Goal: Find specific page/section: Find specific page/section

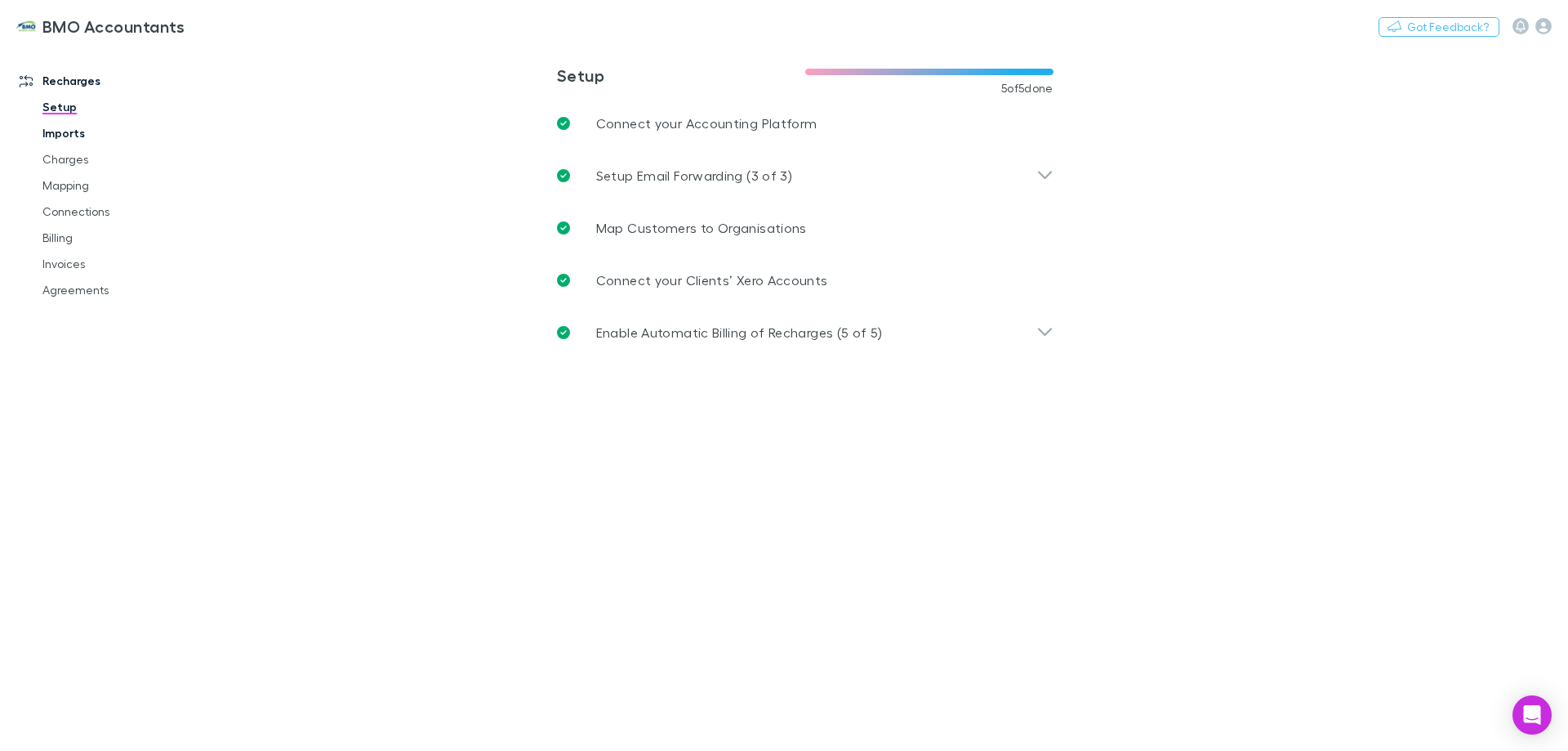
click at [63, 129] on link "Imports" at bounding box center [123, 133] width 195 height 26
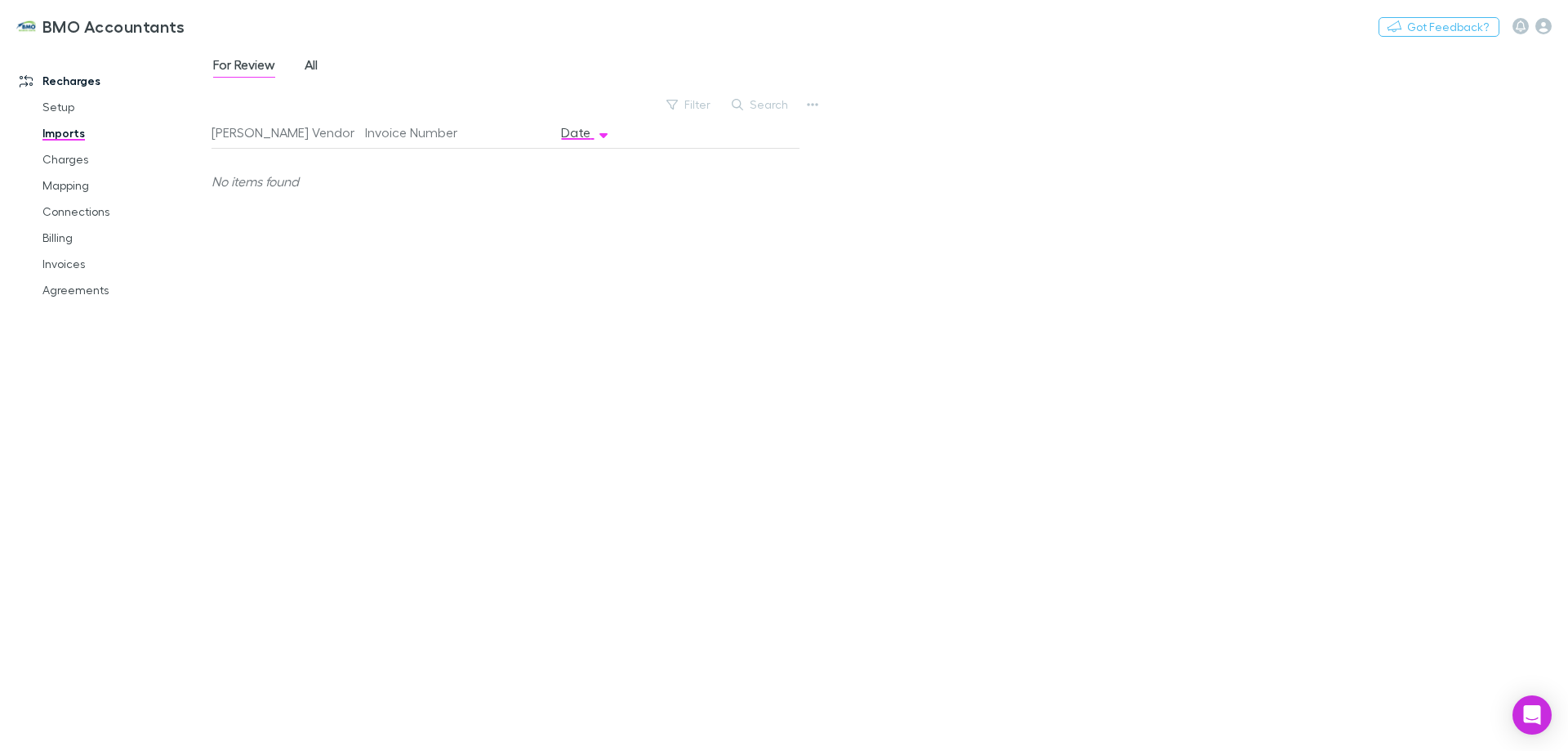
click at [308, 60] on span "All" at bounding box center [311, 66] width 13 height 21
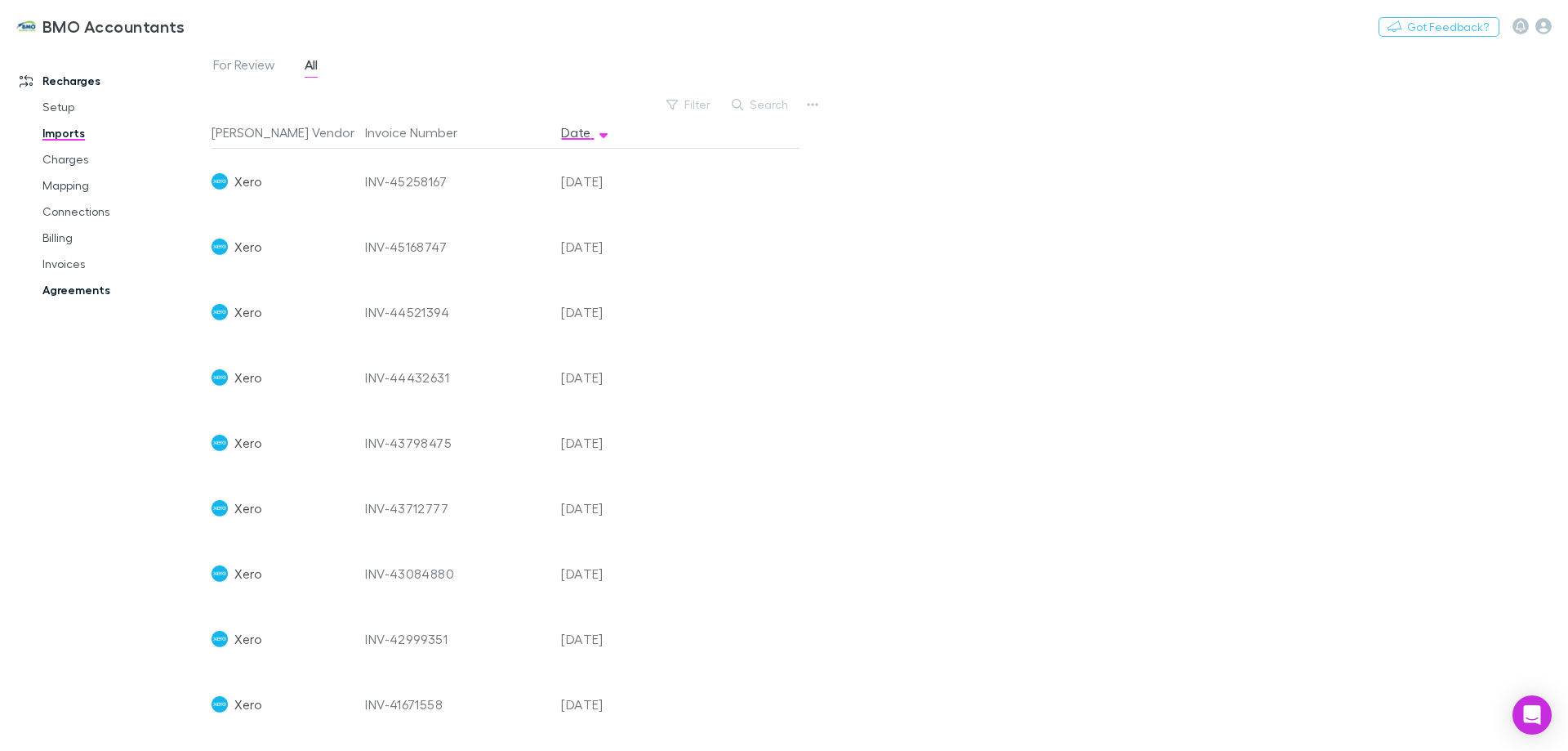
click at [81, 294] on link "Agreements" at bounding box center [123, 290] width 195 height 26
